Goal: Find specific page/section: Find specific page/section

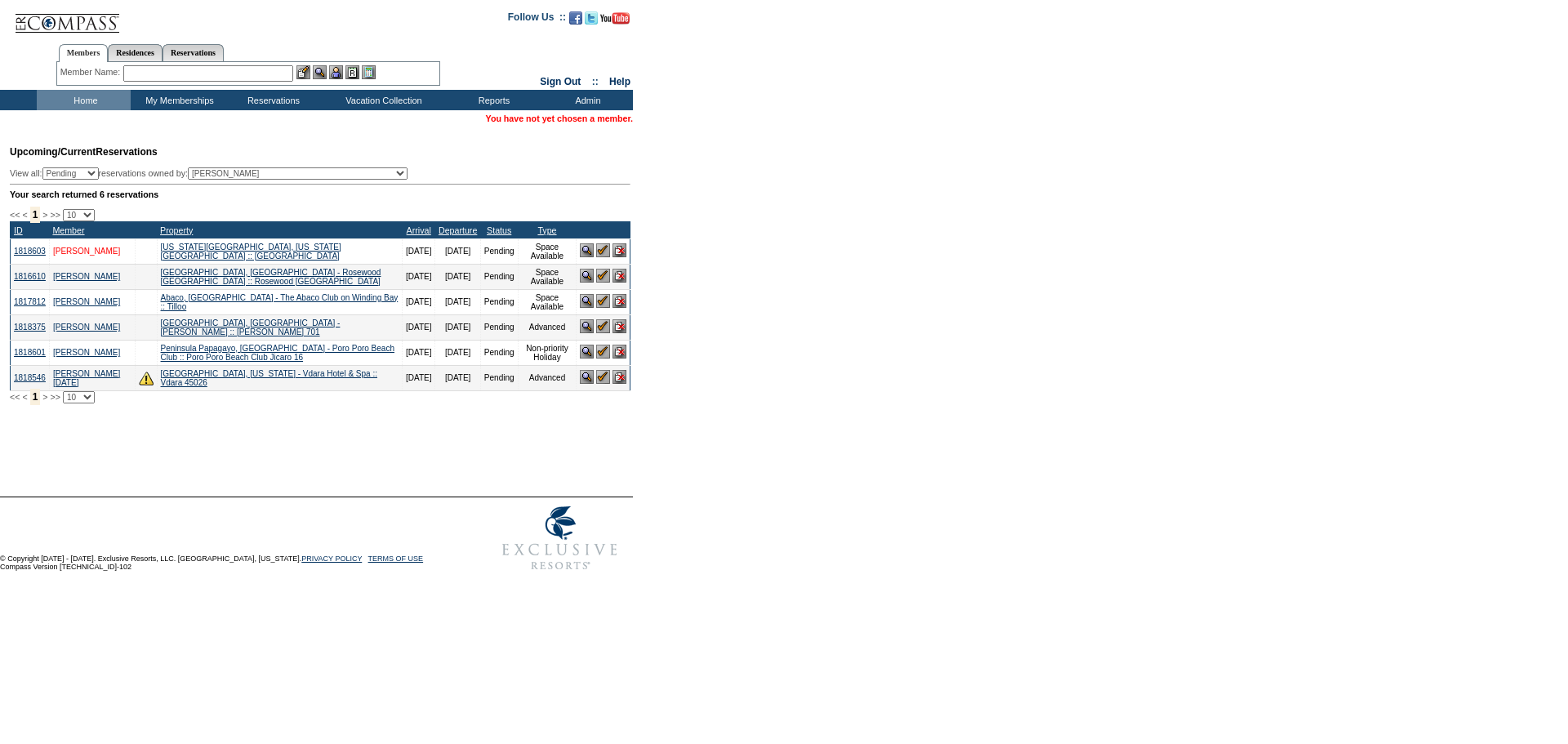
click at [106, 256] on link "[PERSON_NAME]" at bounding box center [87, 251] width 67 height 9
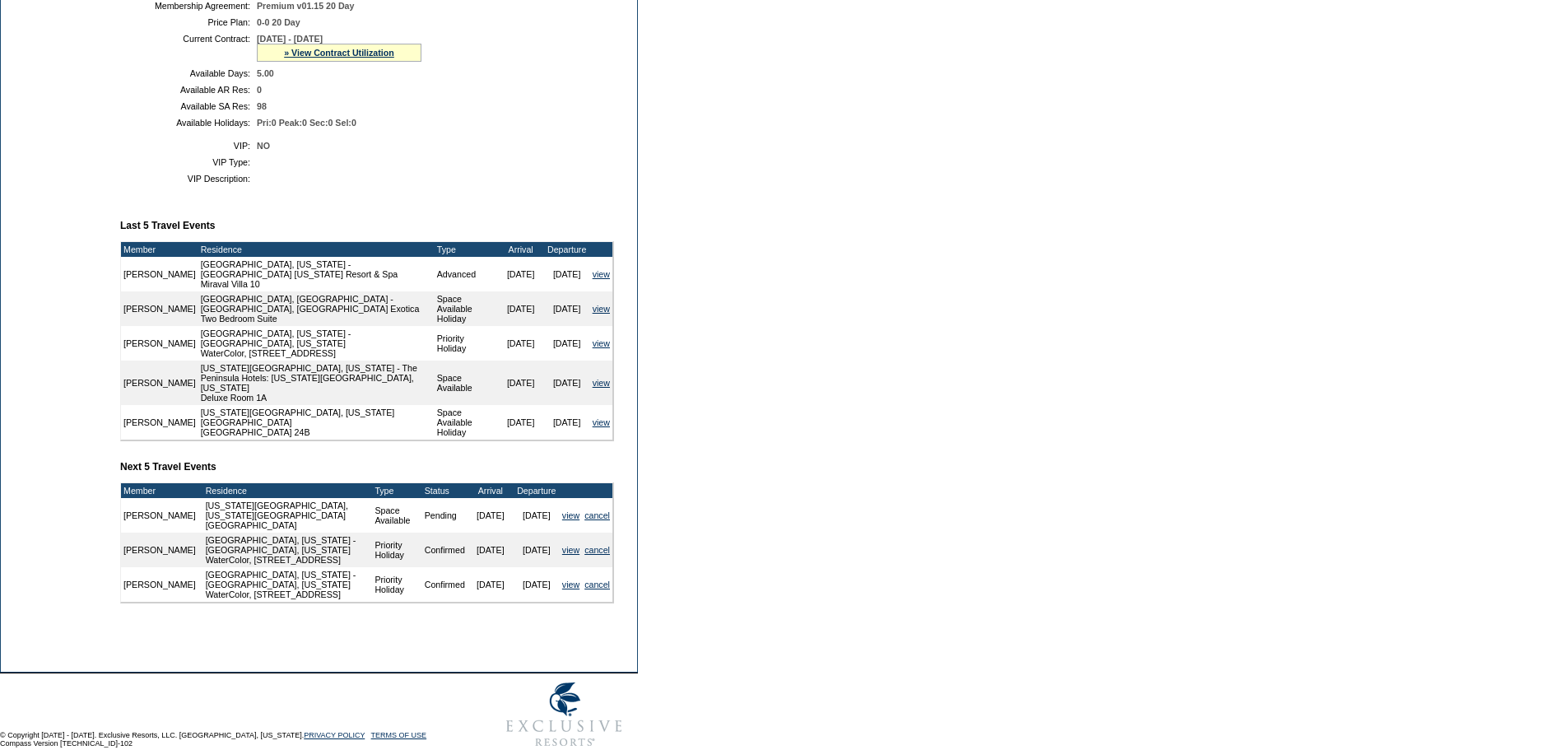
scroll to position [412, 0]
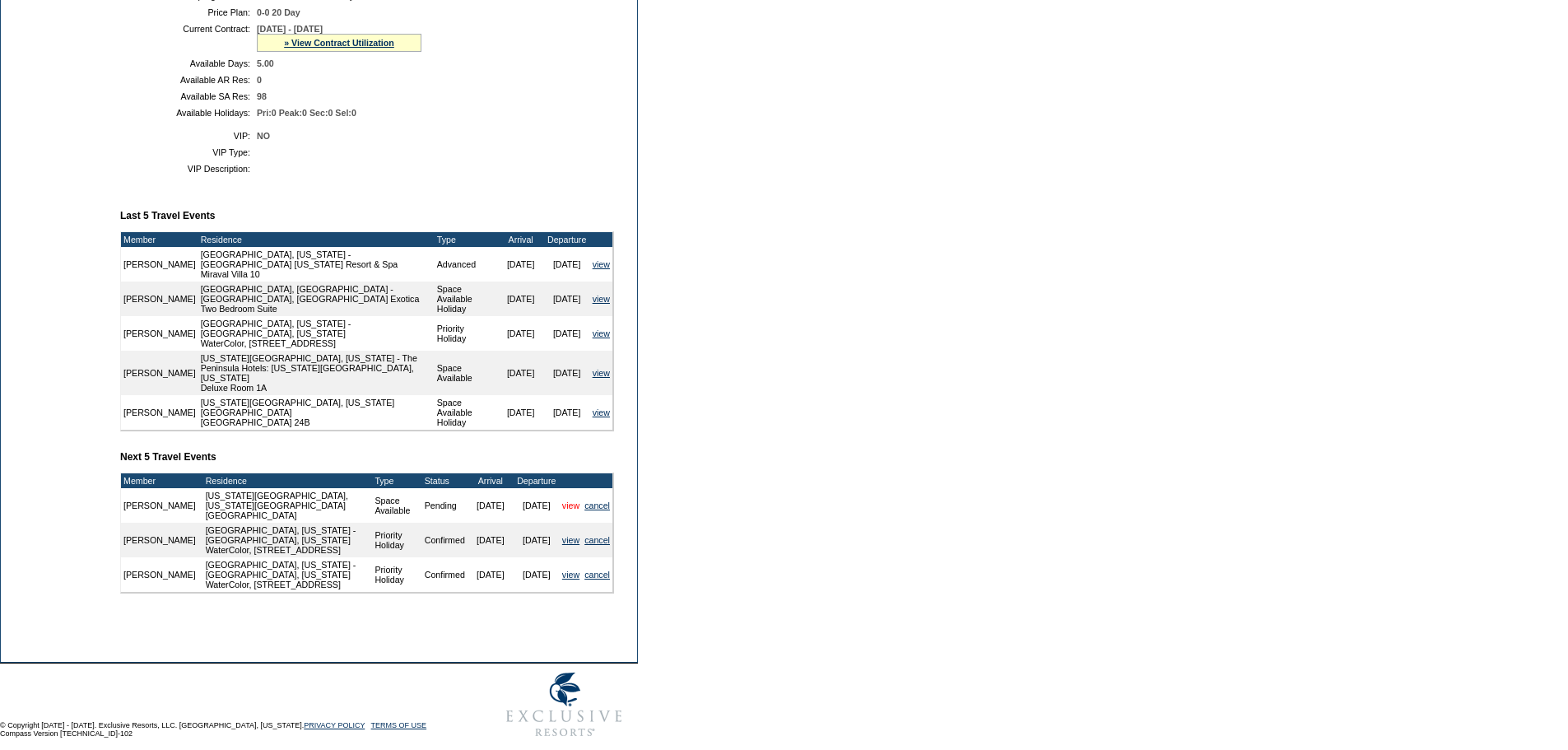
click at [565, 501] on link "view" at bounding box center [570, 506] width 17 height 10
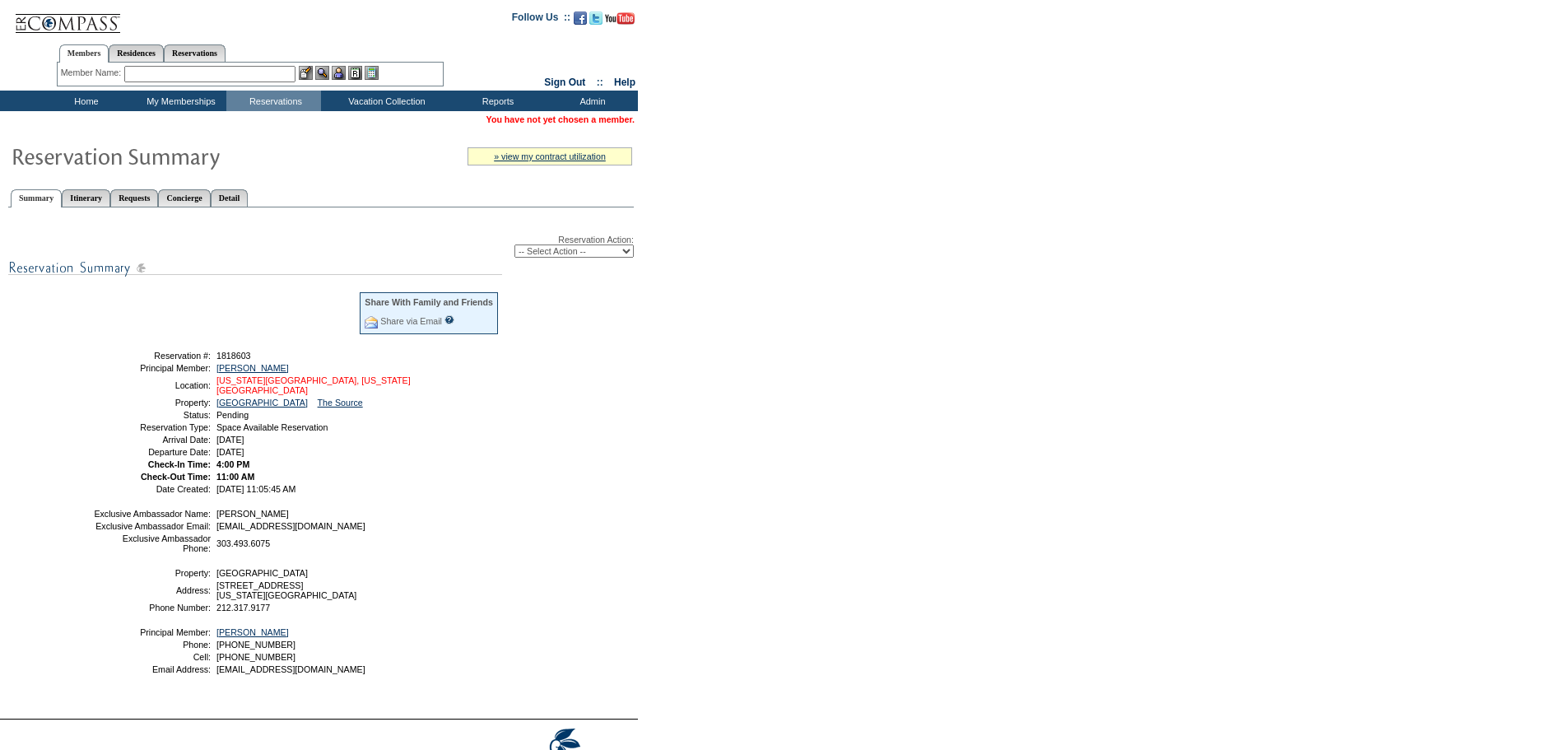
click at [244, 382] on link "New York City, New York - Park Avenue Place" at bounding box center [313, 385] width 194 height 19
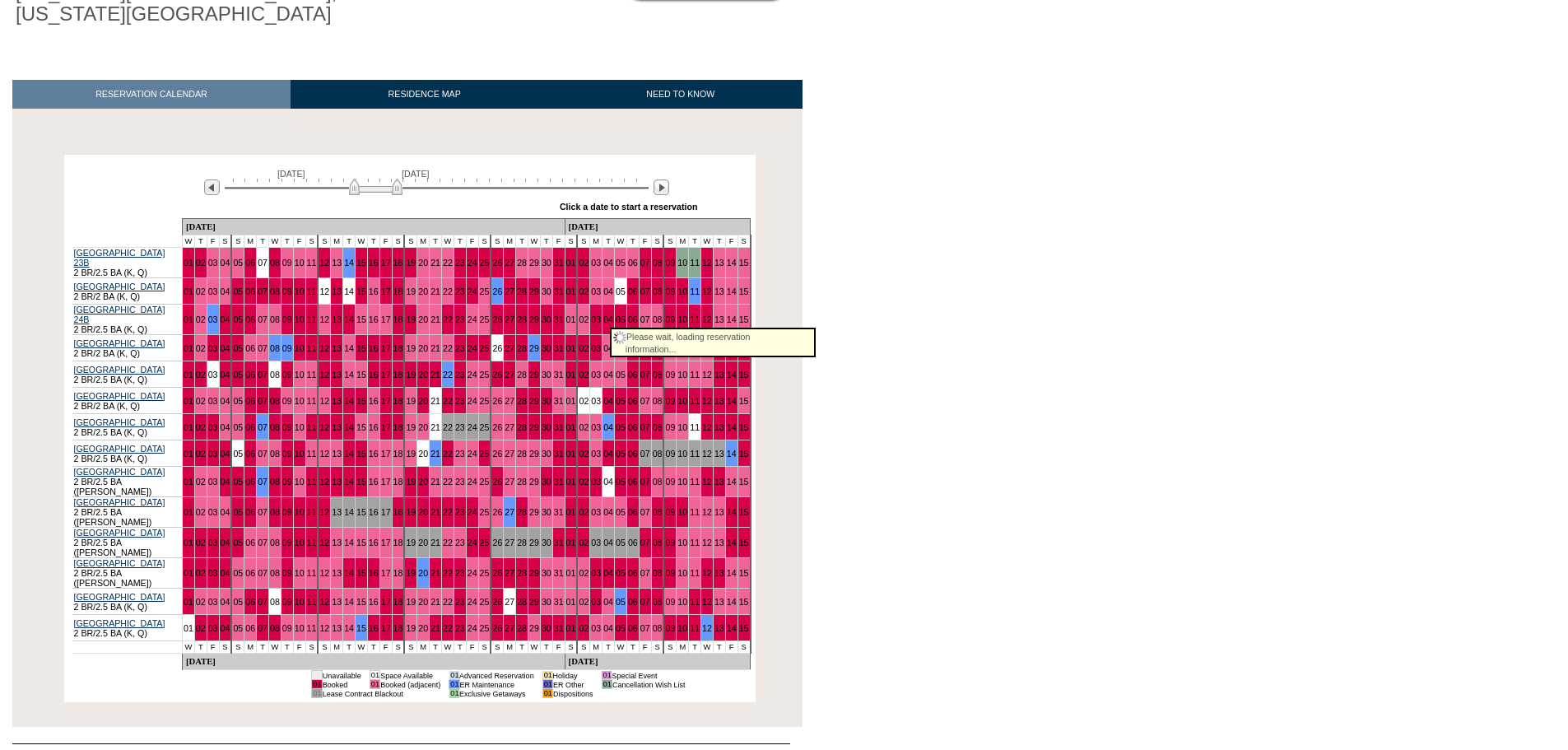
scroll to position [243, 0]
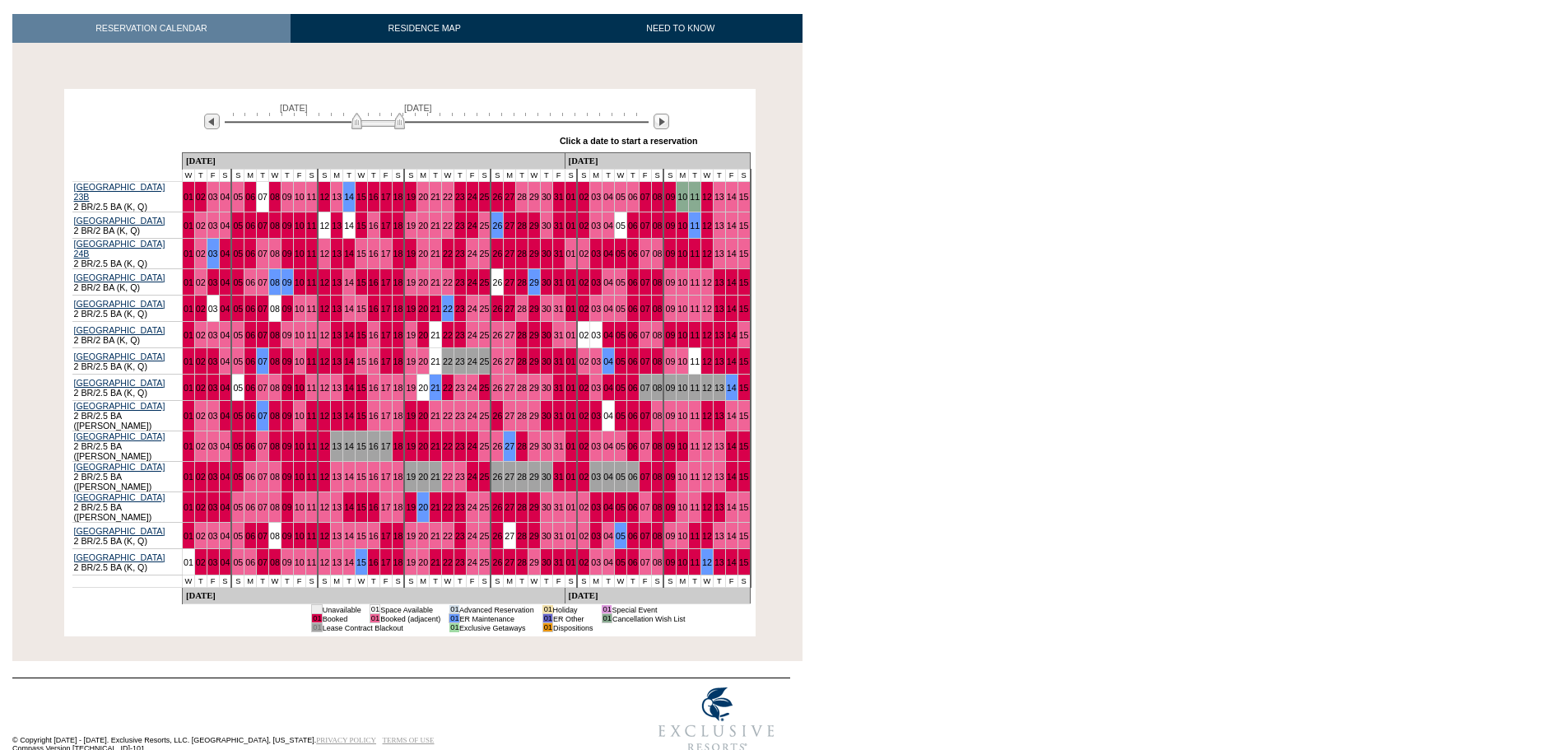
click at [403, 123] on img at bounding box center [378, 120] width 53 height 16
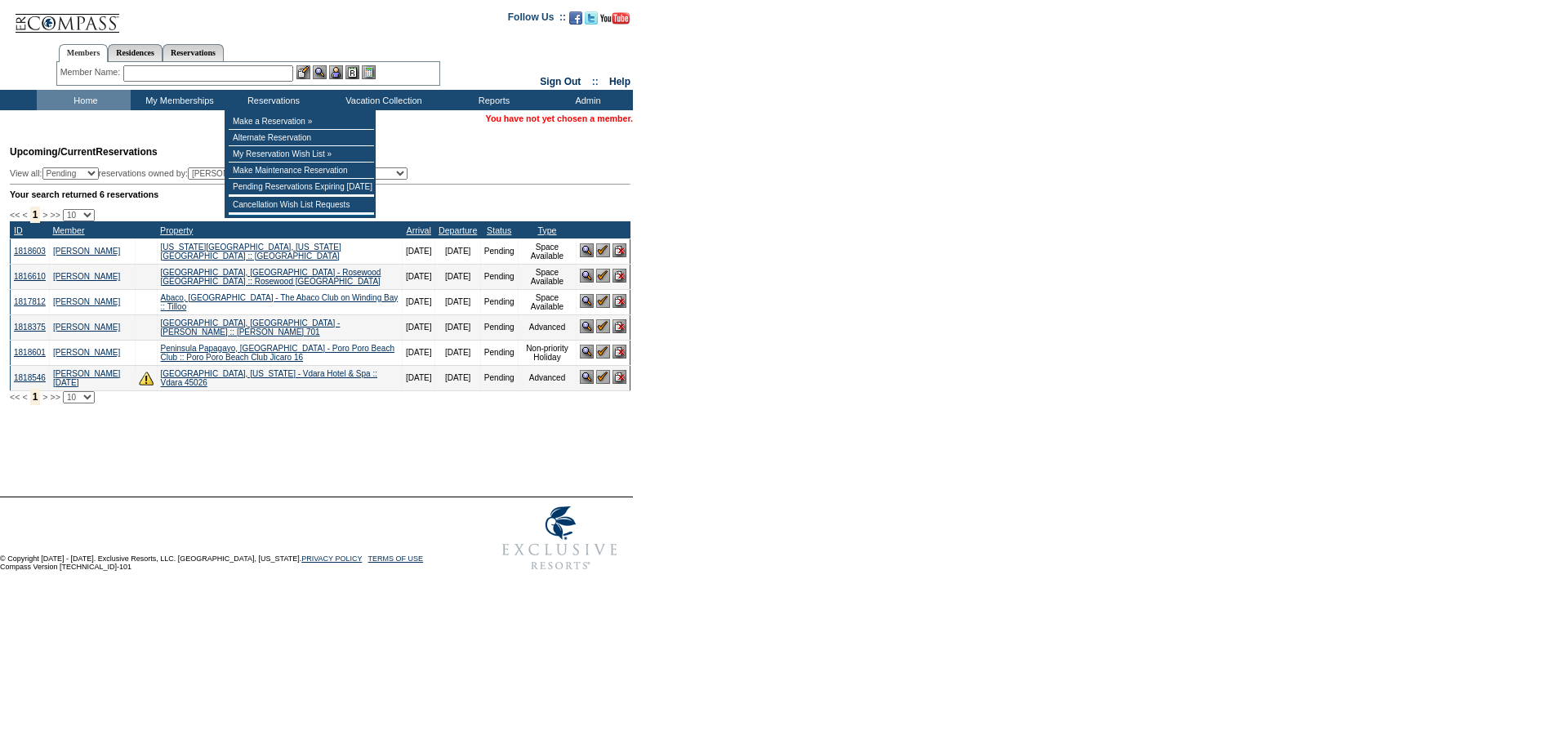
click at [258, 77] on input "text" at bounding box center [209, 73] width 170 height 16
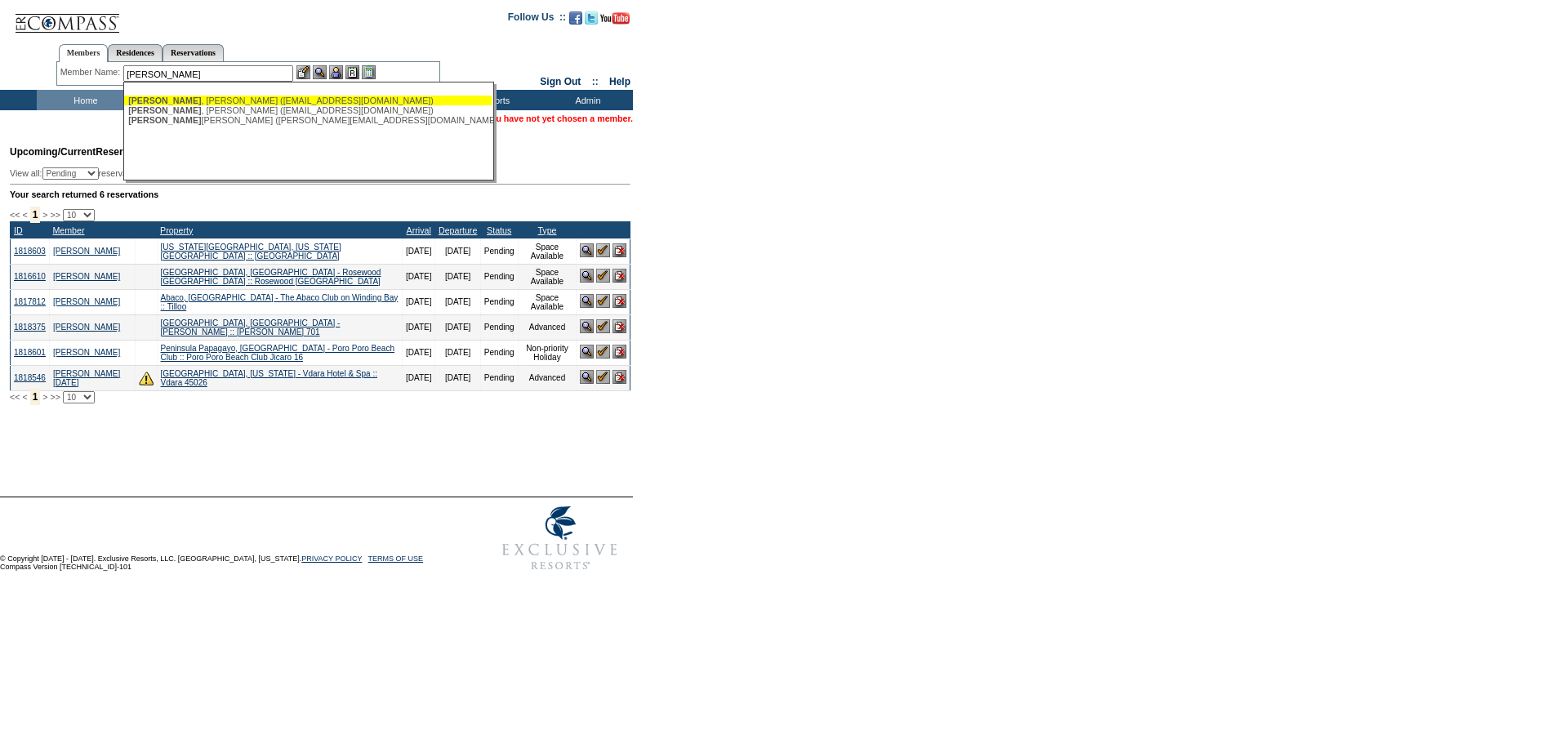
click at [277, 98] on div "[PERSON_NAME] ([EMAIL_ADDRESS][DOMAIN_NAME])" at bounding box center [307, 101] width 359 height 10
type input "Mileti, Colette (colemile@yahoo.com)"
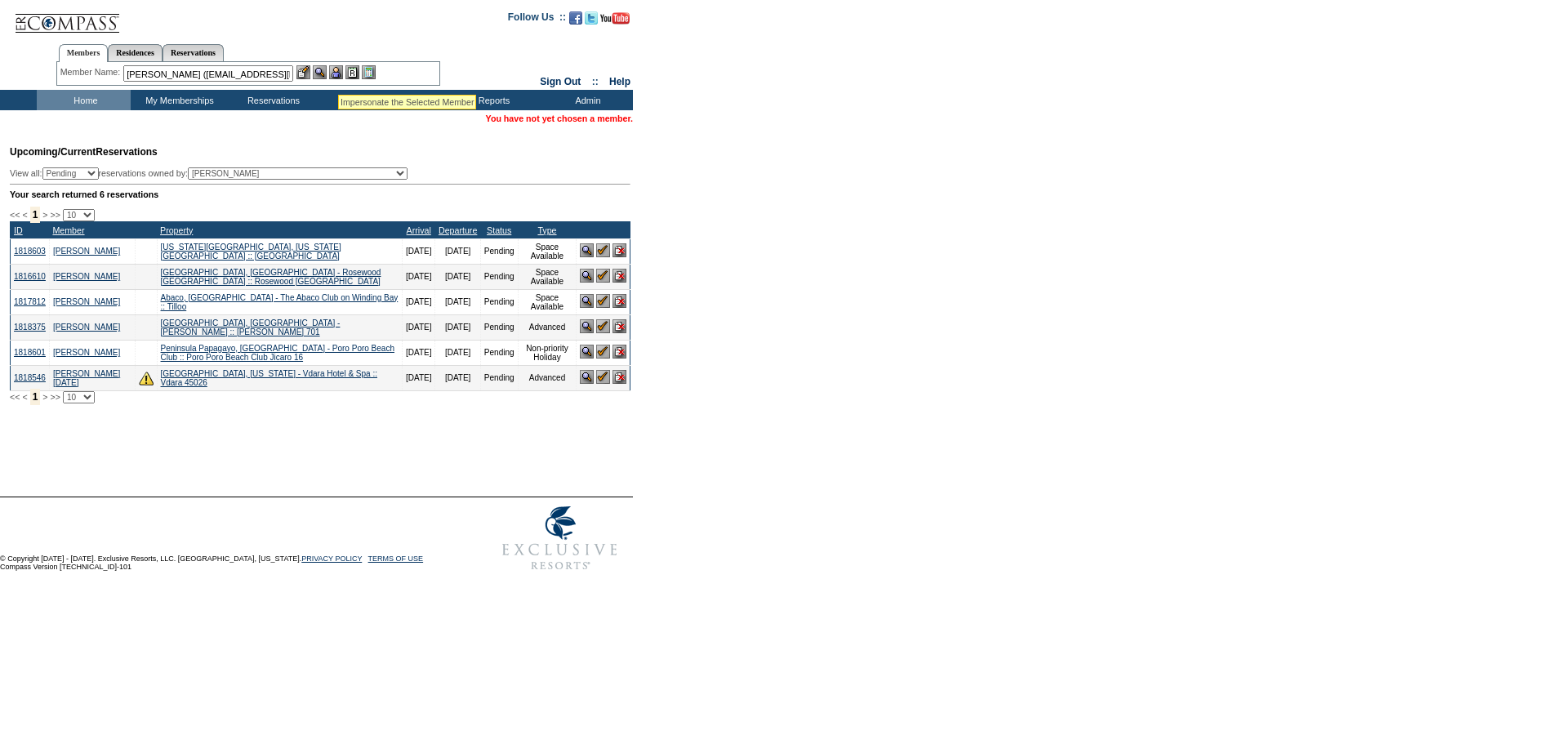
click at [338, 73] on img at bounding box center [335, 72] width 14 height 14
click at [721, 194] on form "Follow Us ::" at bounding box center [784, 289] width 1568 height 579
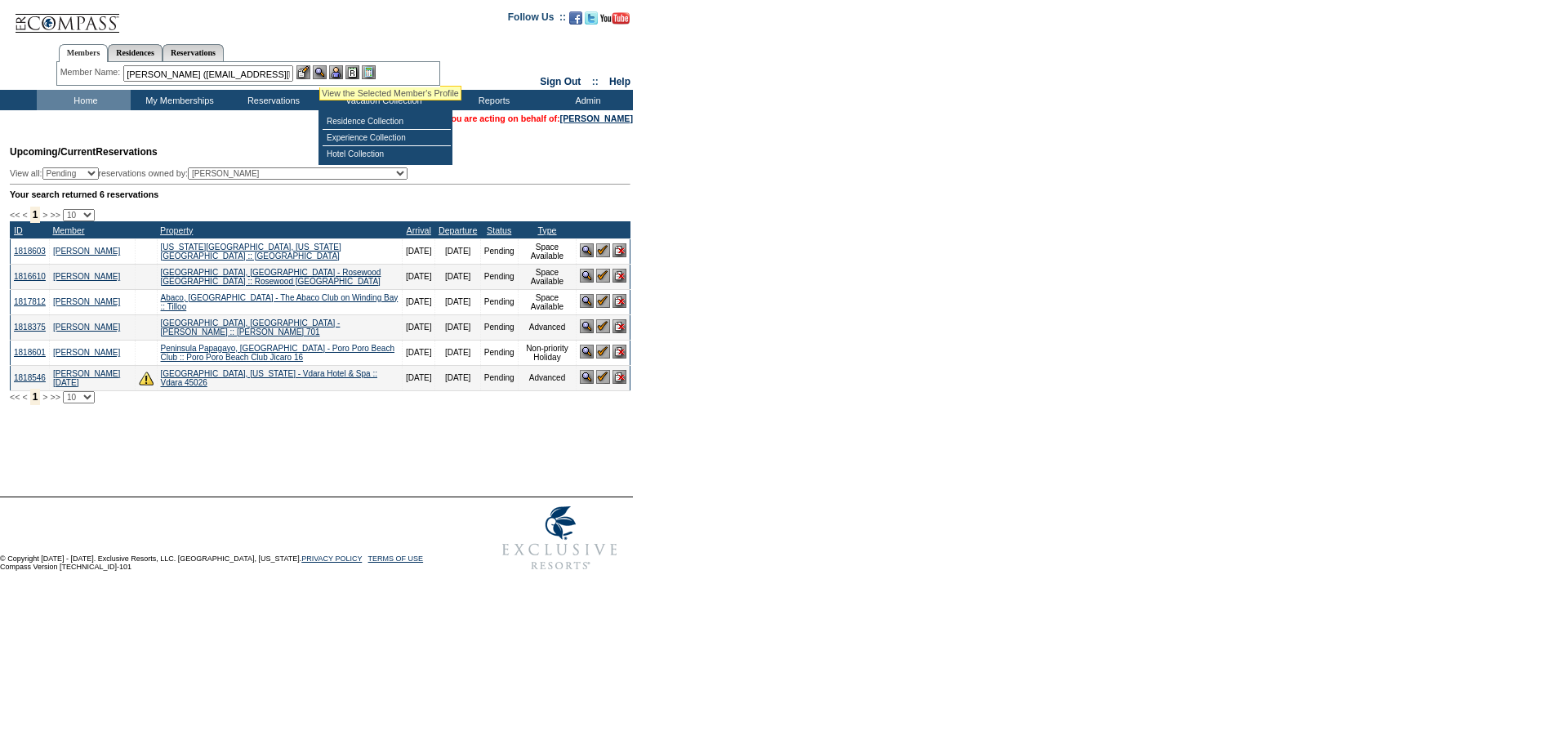
click at [320, 67] on img at bounding box center [319, 72] width 14 height 14
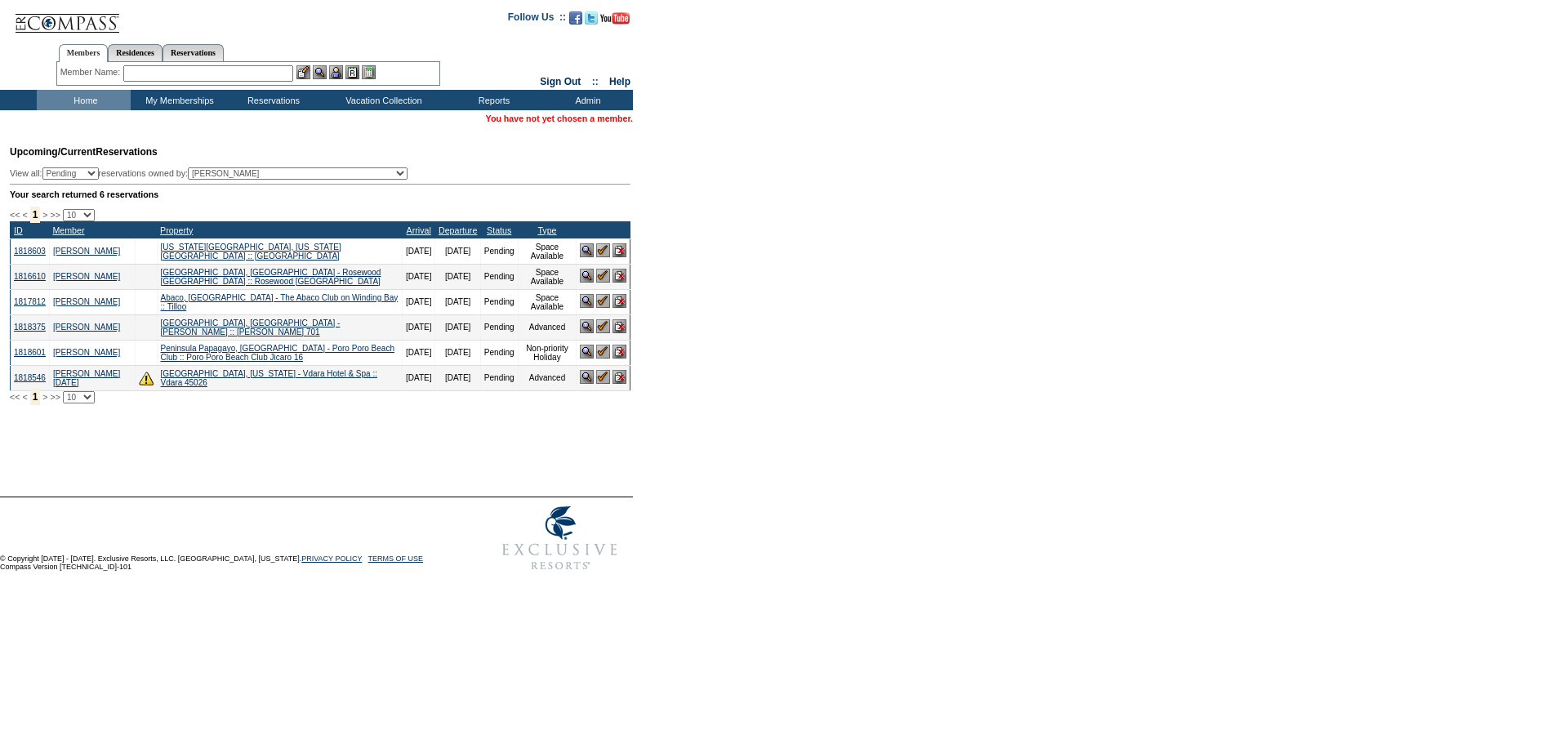
click at [601, 333] on img at bounding box center [603, 326] width 14 height 14
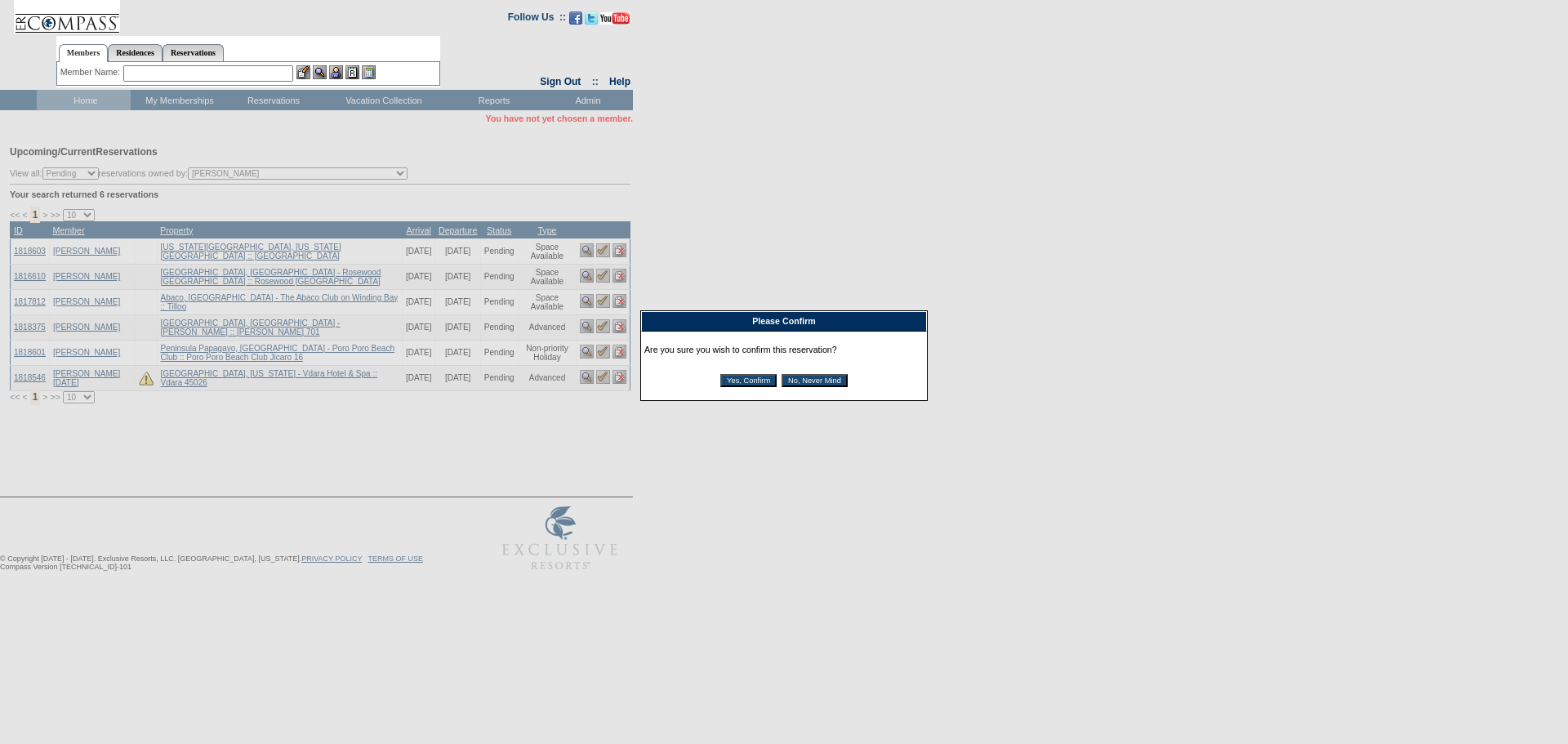
click at [847, 383] on input "No, Never Mind" at bounding box center [815, 381] width 66 height 13
